Goal: Task Accomplishment & Management: Use online tool/utility

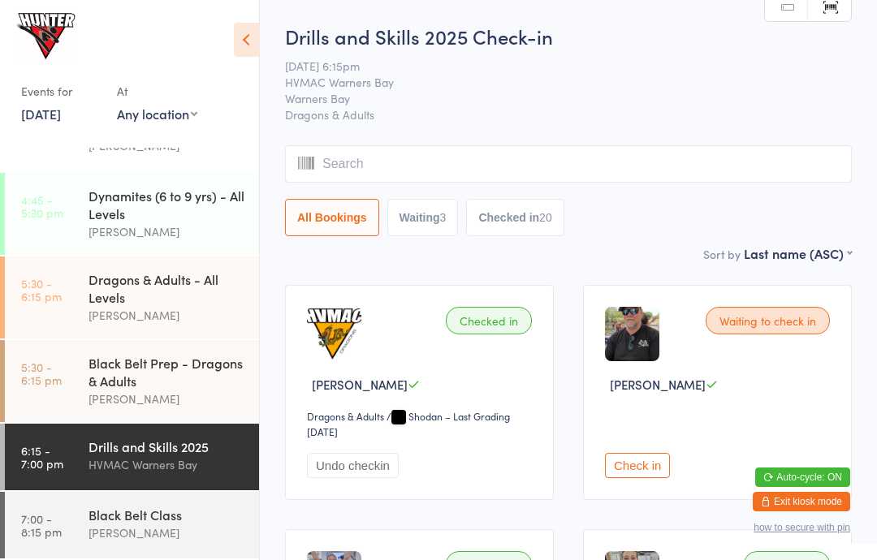
scroll to position [275, 0]
click at [119, 539] on div "[PERSON_NAME]" at bounding box center [166, 533] width 157 height 19
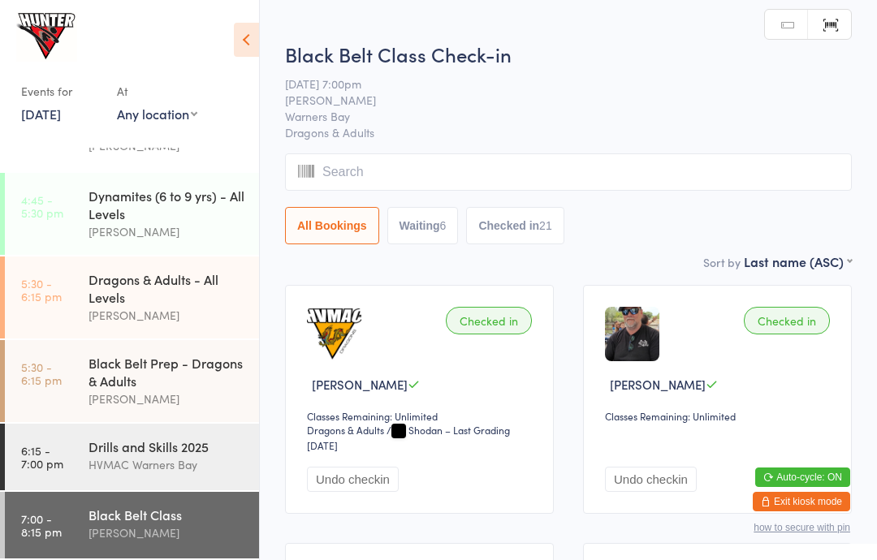
click at [386, 170] on input "search" at bounding box center [568, 171] width 567 height 37
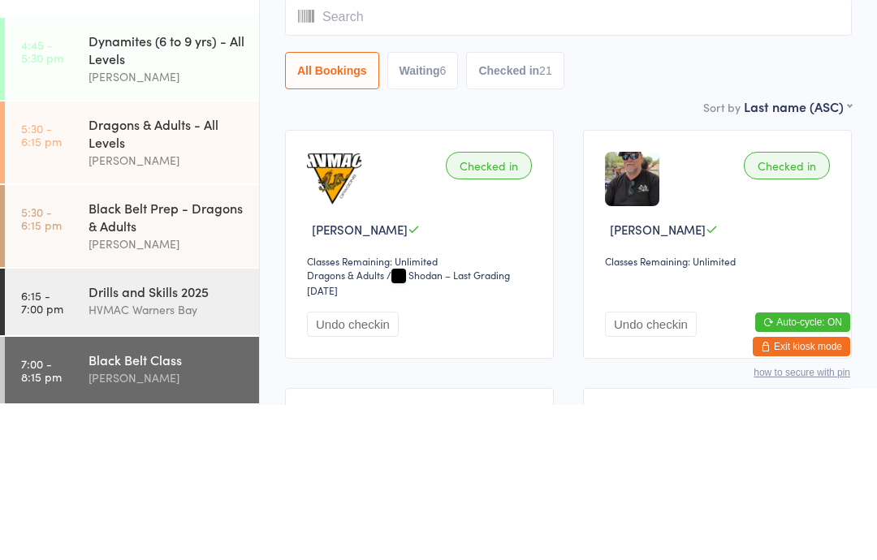
type input "A"
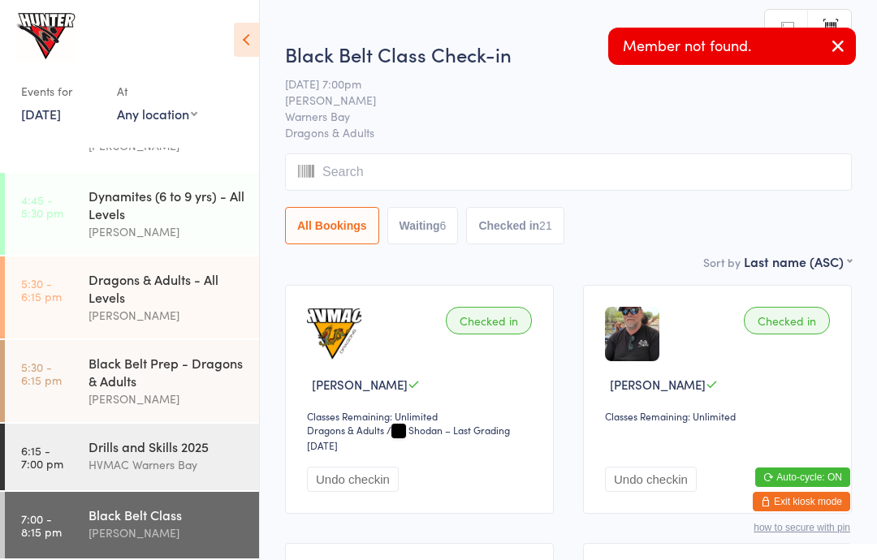
type input "N"
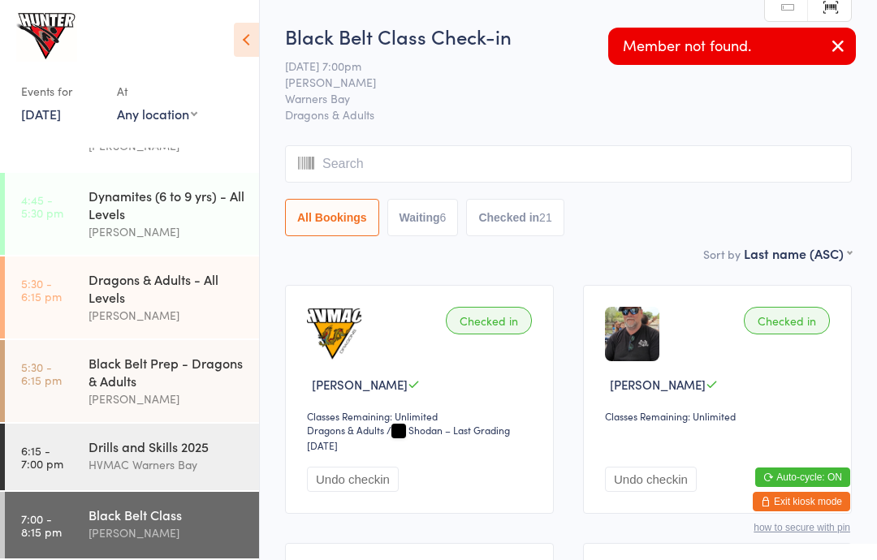
click at [487, 97] on span "Warners Bay" at bounding box center [555, 98] width 541 height 16
click at [466, 153] on input "search" at bounding box center [568, 163] width 567 height 37
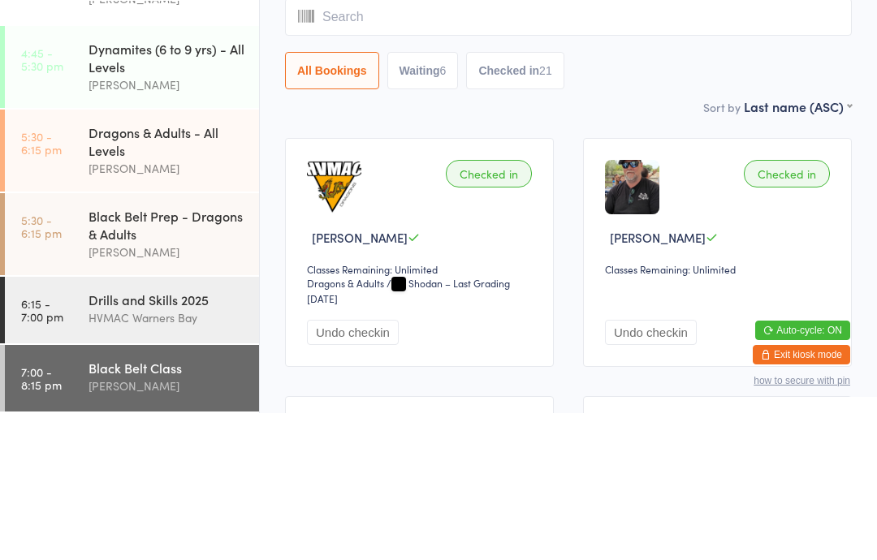
click at [526, 199] on button "Checked in 21" at bounding box center [514, 217] width 97 height 37
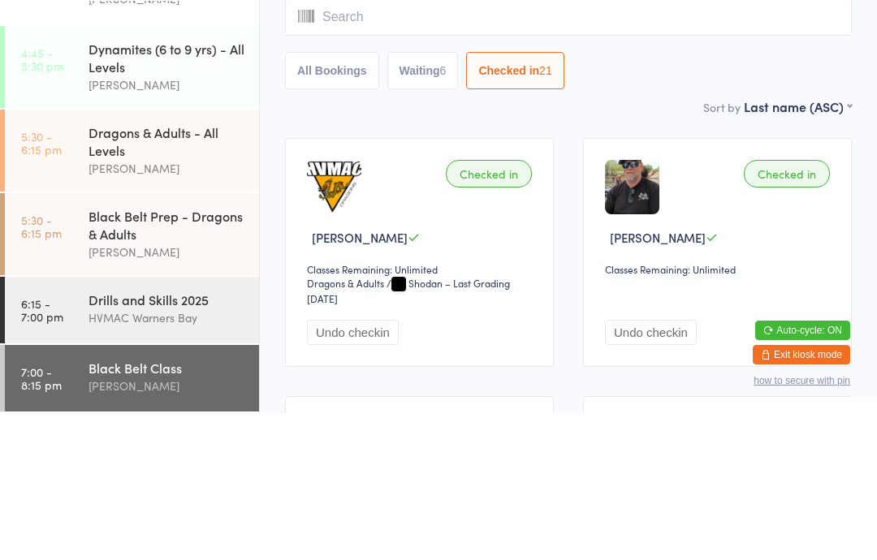
scroll to position [147, 0]
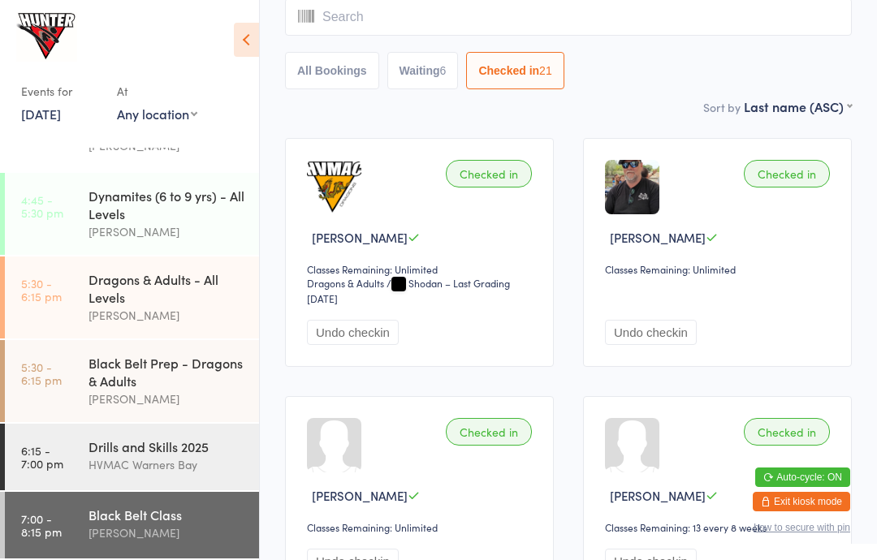
click at [150, 525] on div "[PERSON_NAME]" at bounding box center [166, 533] width 157 height 19
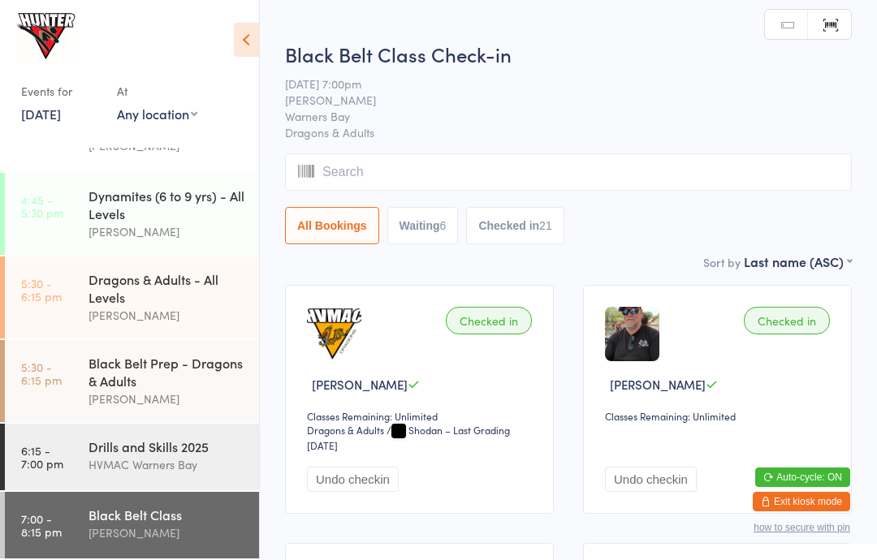
click at [502, 183] on input "search" at bounding box center [568, 171] width 567 height 37
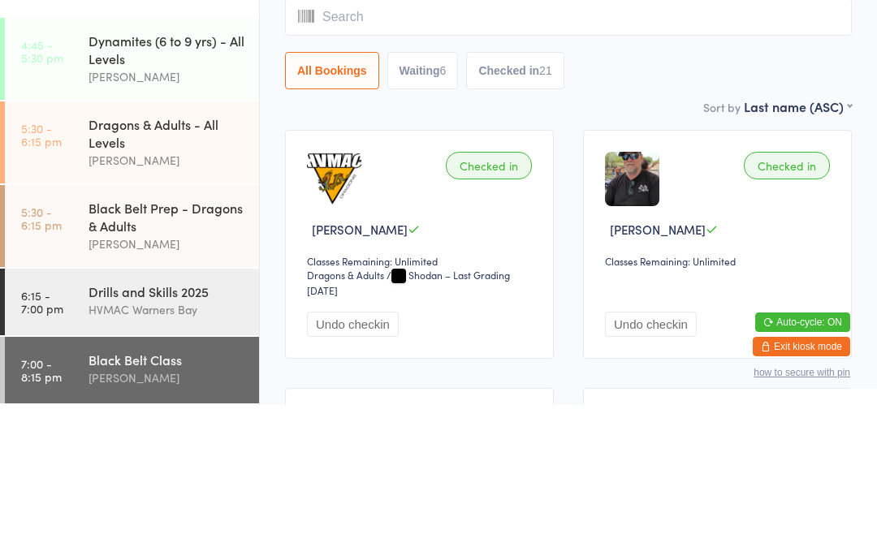
type input "A"
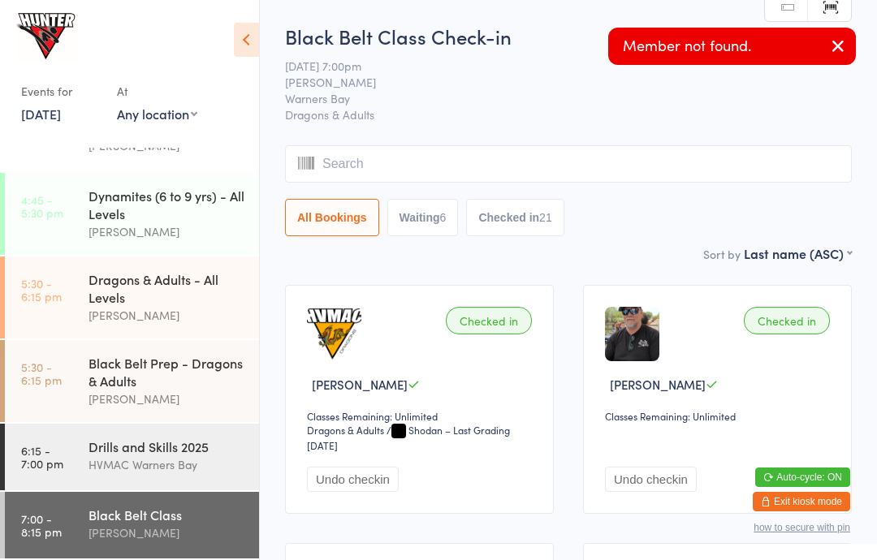
type input "A"
type input "N"
click at [523, 65] on span "[DATE] 7:00pm" at bounding box center [555, 66] width 541 height 16
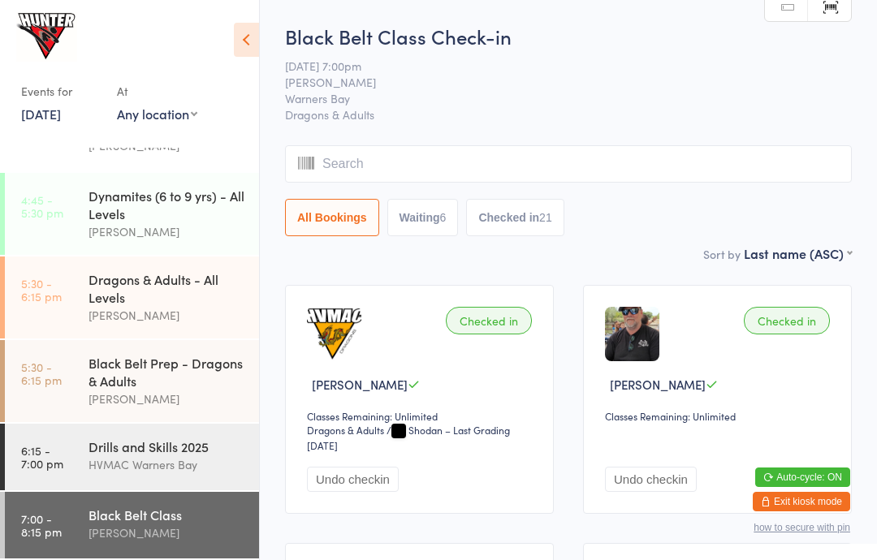
click at [776, 20] on link "Manual search" at bounding box center [786, 7] width 43 height 31
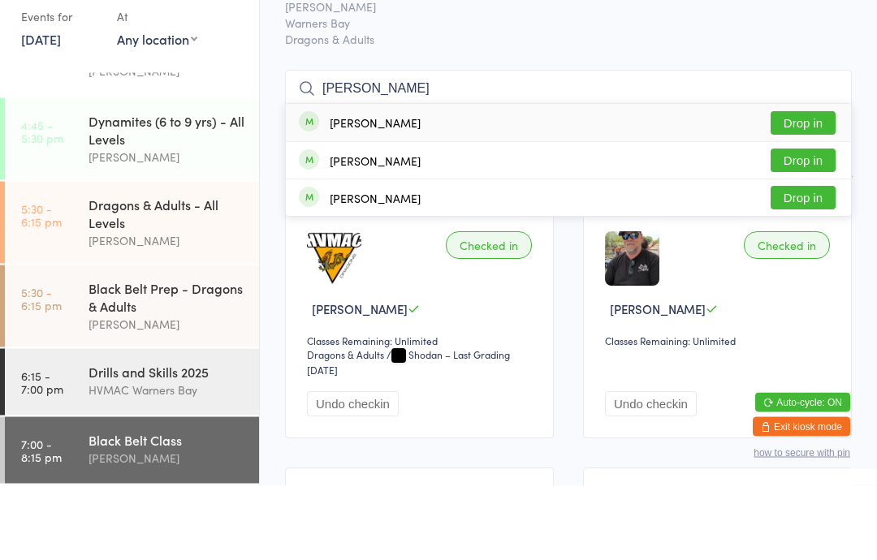
click at [176, 105] on select "Any location [GEOGRAPHIC_DATA]" at bounding box center [157, 114] width 80 height 18
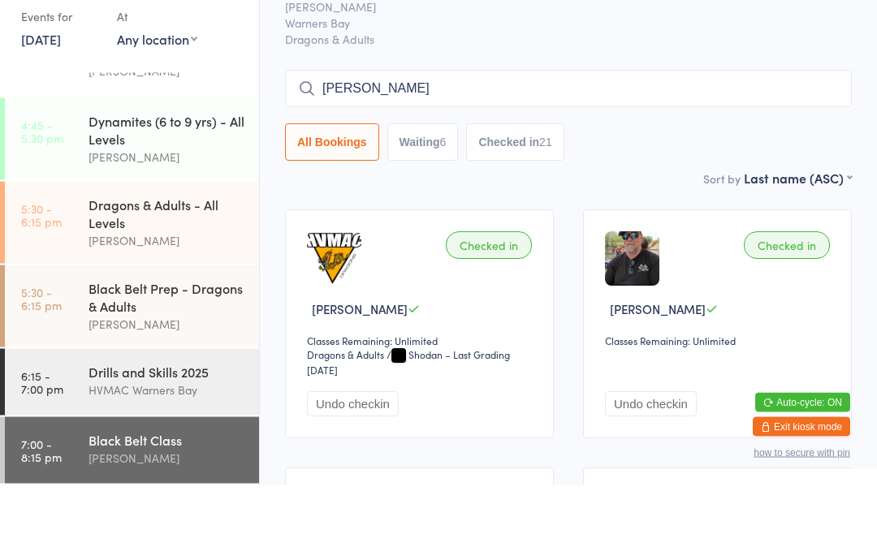
scroll to position [75, 0]
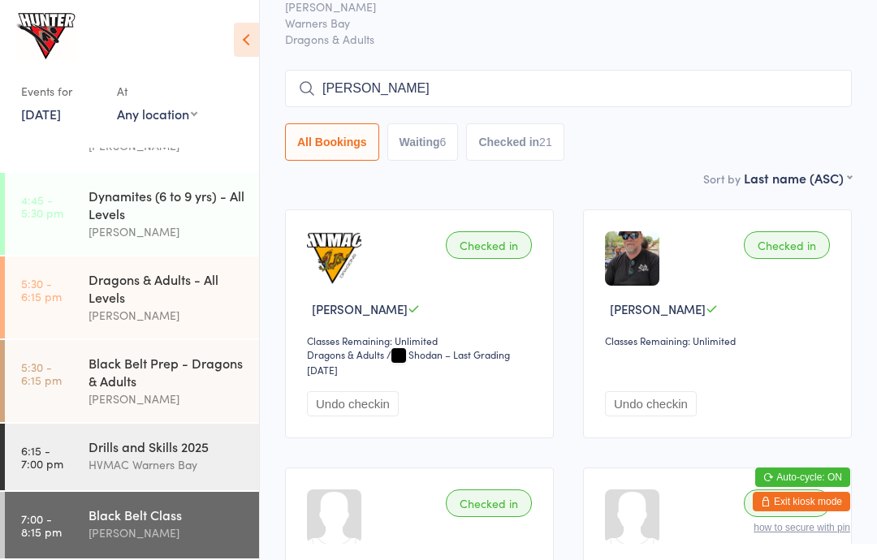
click at [494, 106] on input "[PERSON_NAME]" at bounding box center [568, 88] width 567 height 37
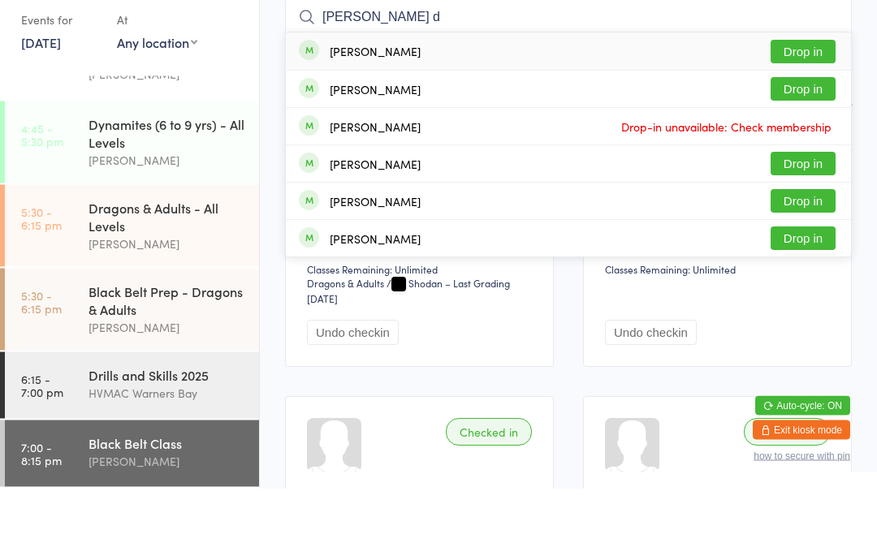
type input "[PERSON_NAME] d"
click at [789, 112] on button "Drop in" at bounding box center [802, 124] width 65 height 24
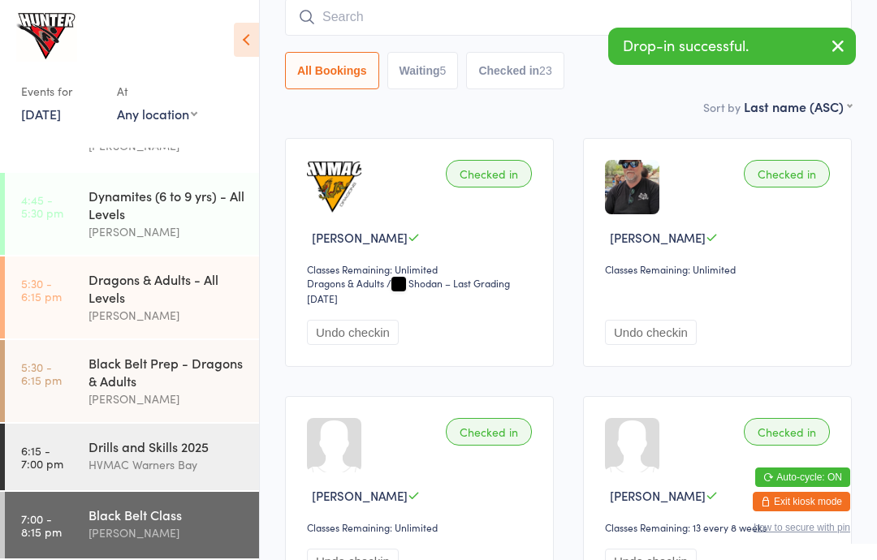
click at [377, 19] on input "search" at bounding box center [568, 16] width 567 height 37
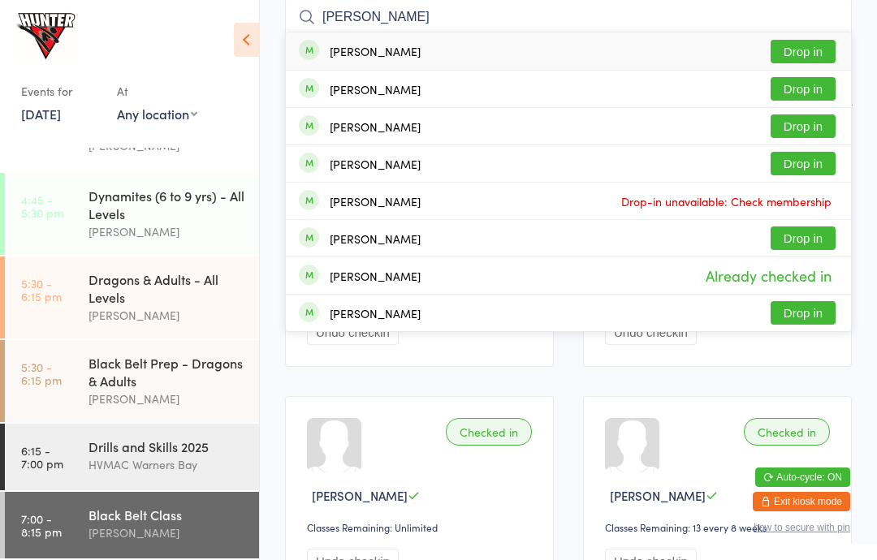
type input "[PERSON_NAME]"
click at [803, 43] on button "Drop in" at bounding box center [802, 52] width 65 height 24
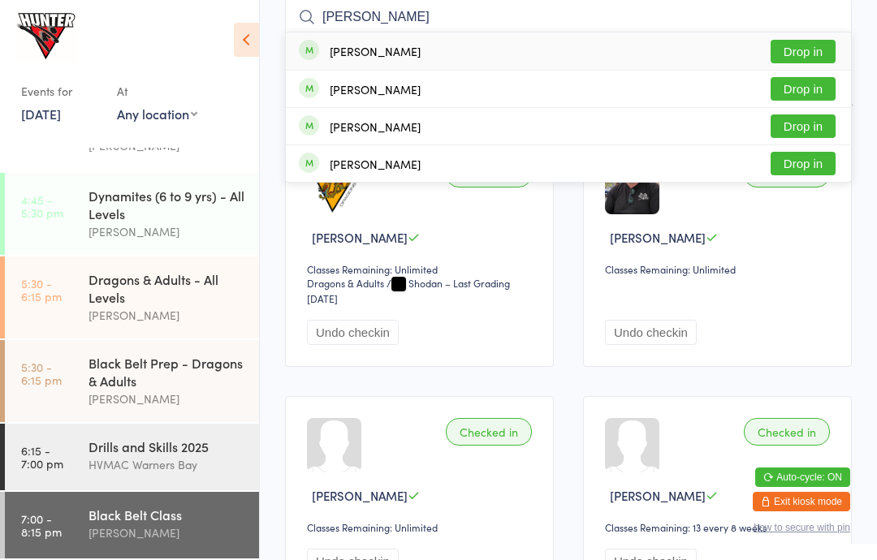
type input "[PERSON_NAME]"
click at [778, 48] on button "Drop in" at bounding box center [802, 52] width 65 height 24
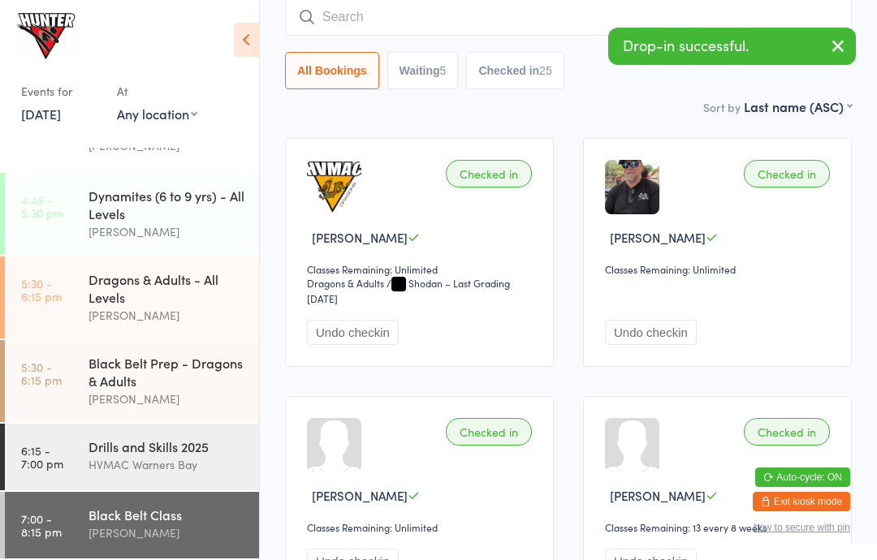
click at [814, 41] on div "Drop-in successful." at bounding box center [732, 46] width 248 height 37
click at [829, 44] on icon "button" at bounding box center [837, 46] width 19 height 20
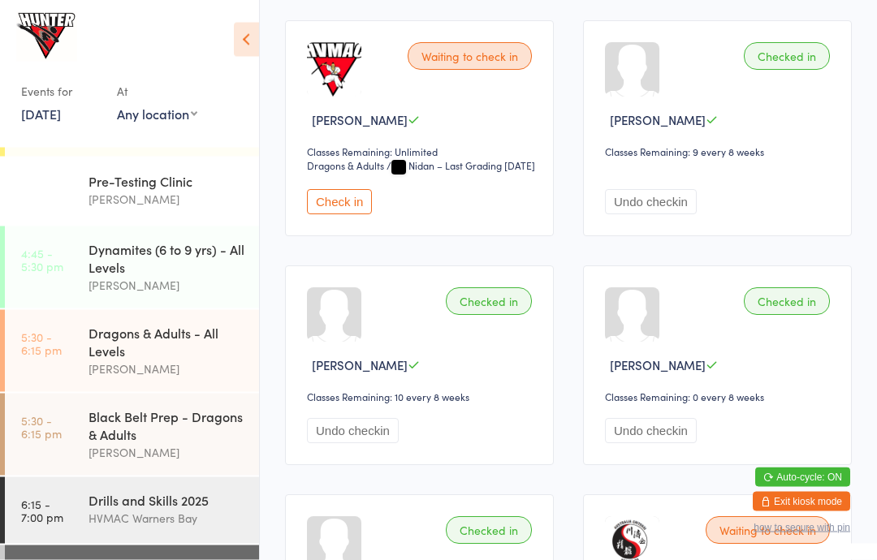
scroll to position [2309, 0]
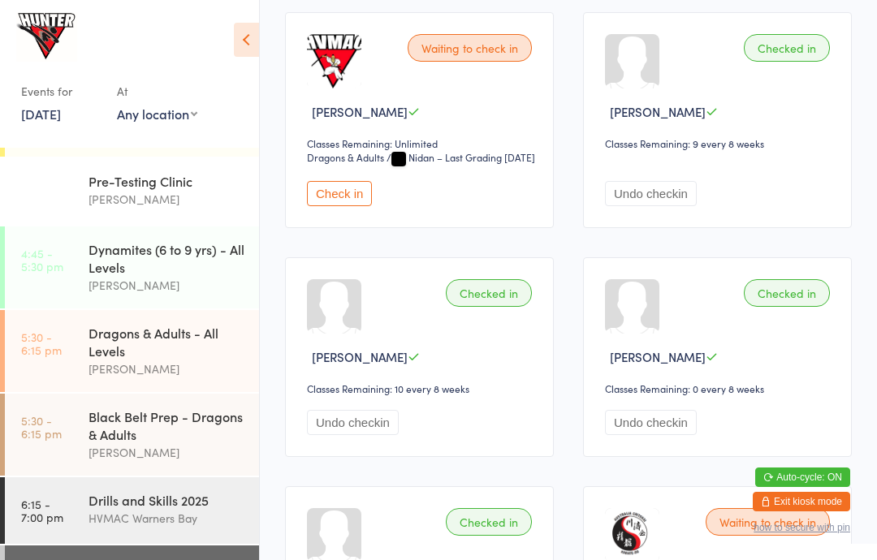
click at [354, 206] on button "Check in" at bounding box center [339, 193] width 65 height 25
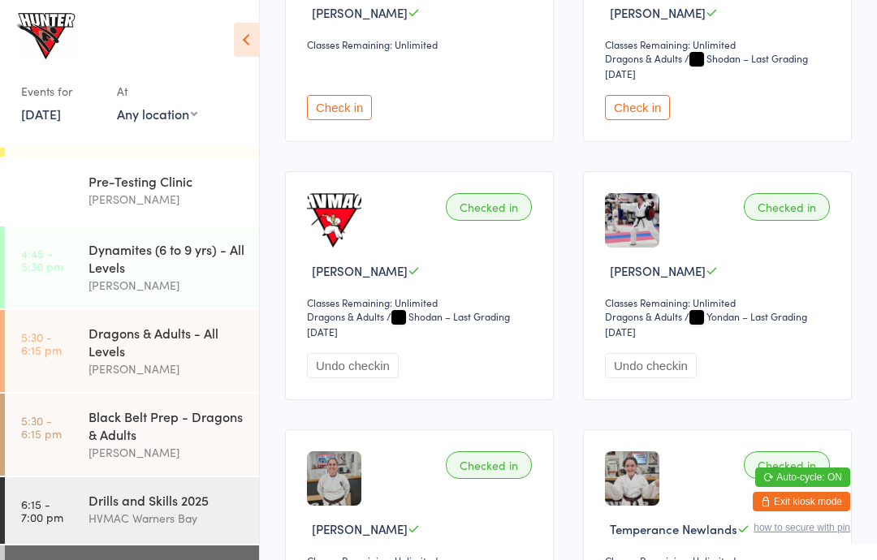
scroll to position [3128, 0]
click at [353, 119] on button "Check in" at bounding box center [339, 106] width 65 height 25
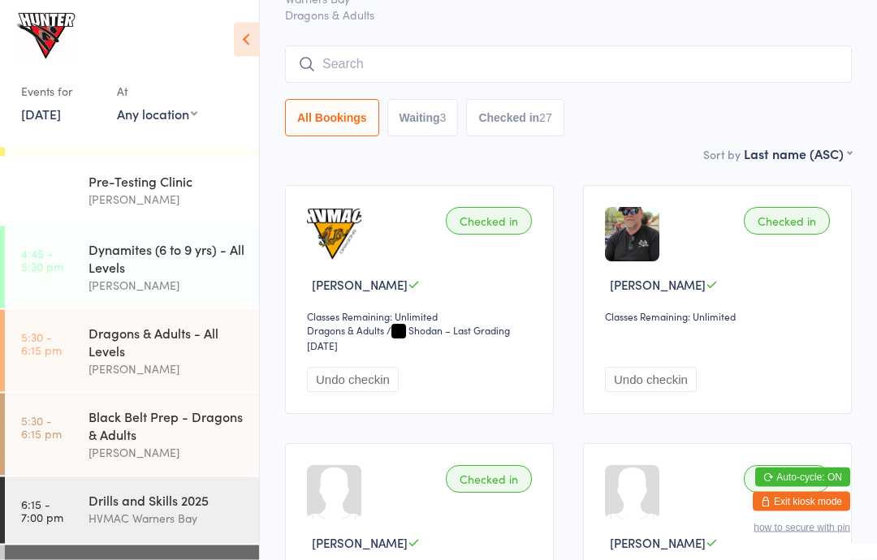
scroll to position [0, 0]
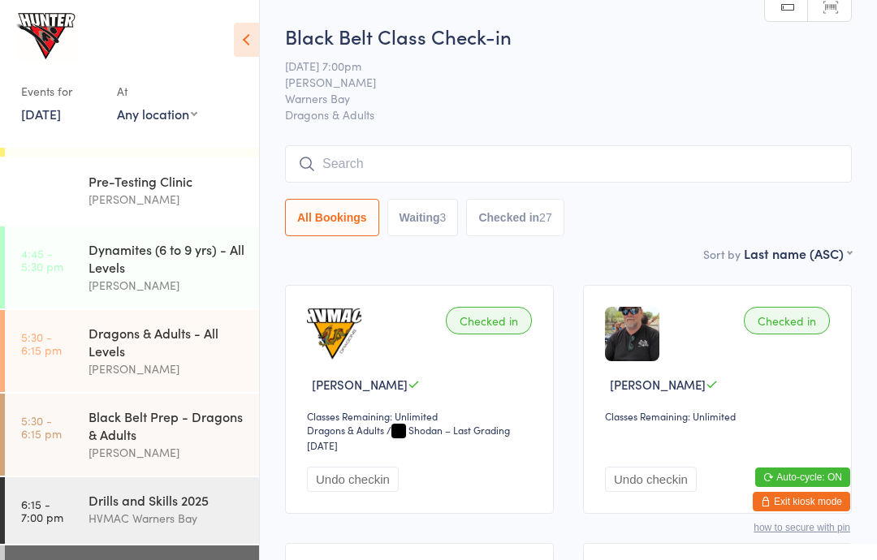
click at [518, 159] on input "search" at bounding box center [568, 163] width 567 height 37
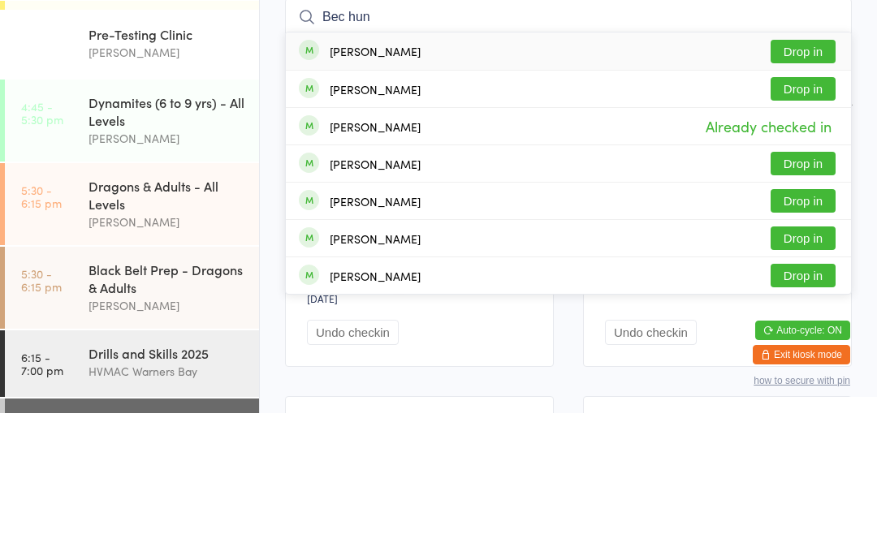
type input "Bec hun"
click at [808, 224] on button "Drop in" at bounding box center [802, 236] width 65 height 24
